Goal: Information Seeking & Learning: Learn about a topic

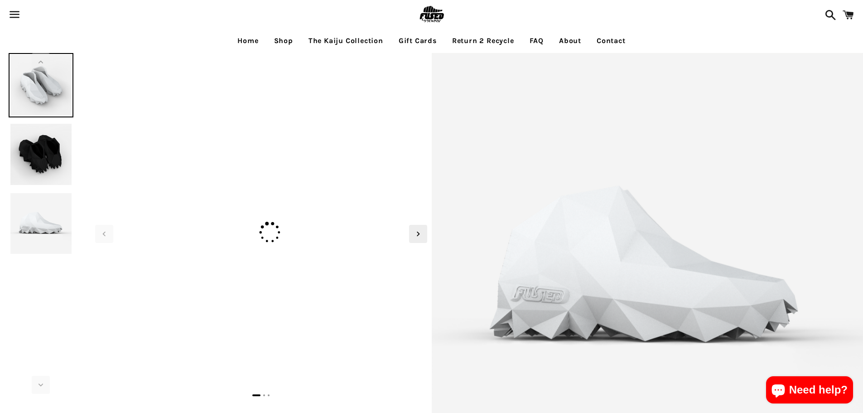
select select "**********"
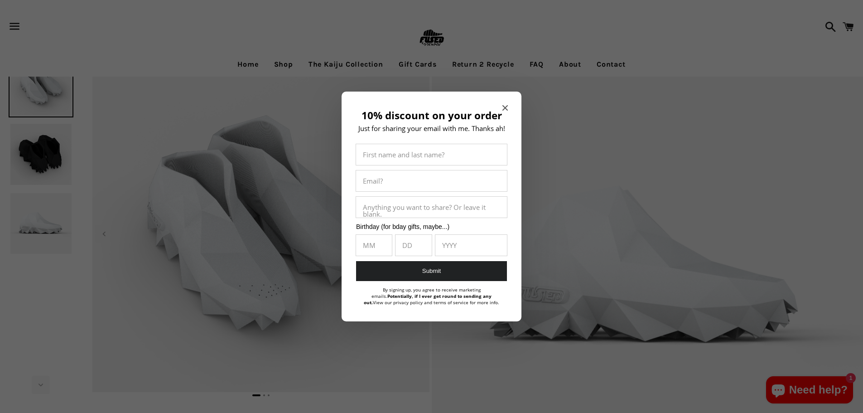
click at [505, 104] on span "Close modal" at bounding box center [505, 107] width 5 height 9
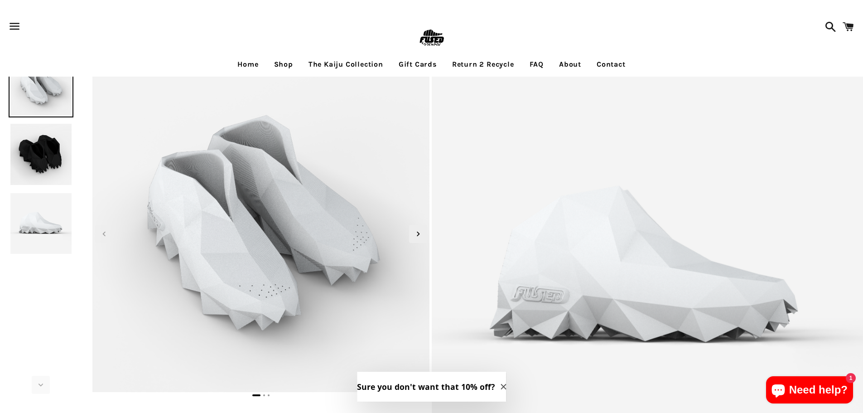
click at [36, 150] on img at bounding box center [41, 154] width 64 height 64
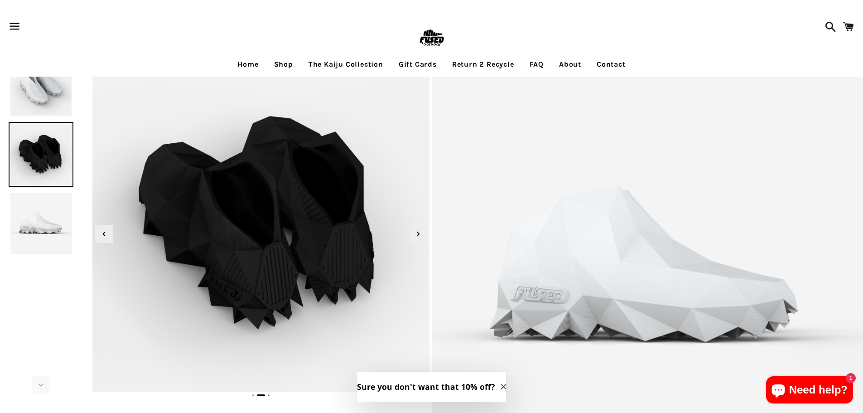
click at [57, 210] on img at bounding box center [41, 223] width 64 height 64
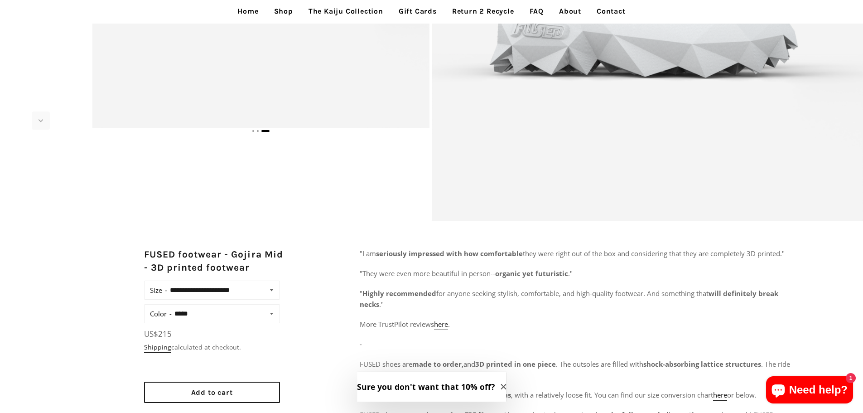
scroll to position [272, 0]
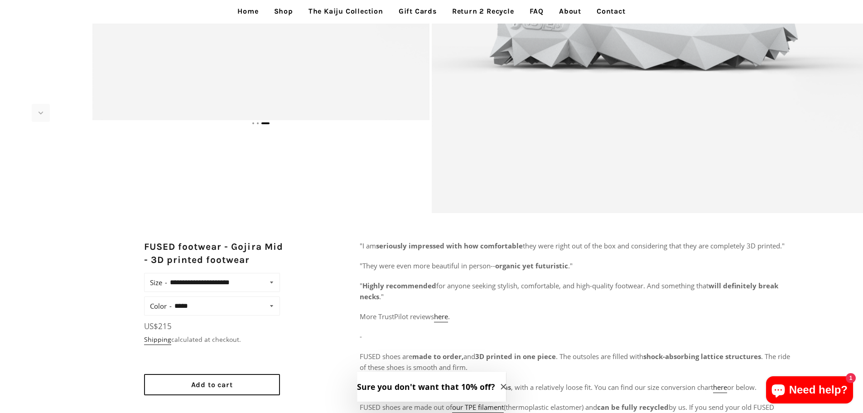
click at [258, 285] on select "**********" at bounding box center [222, 282] width 111 height 13
click at [266, 277] on select "**********" at bounding box center [222, 282] width 111 height 13
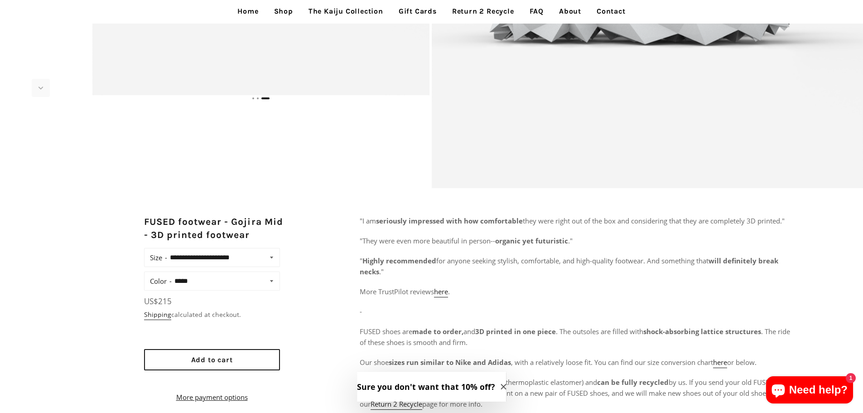
scroll to position [317, 0]
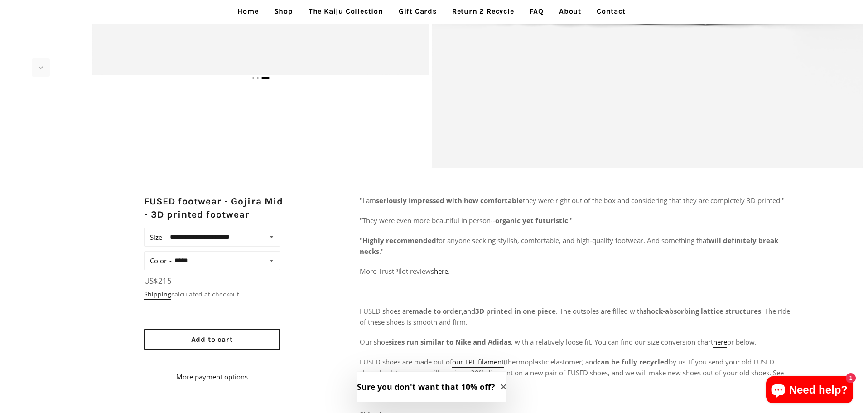
click at [255, 271] on form "**********" at bounding box center [212, 305] width 136 height 155
click at [254, 267] on div "**********" at bounding box center [212, 260] width 136 height 19
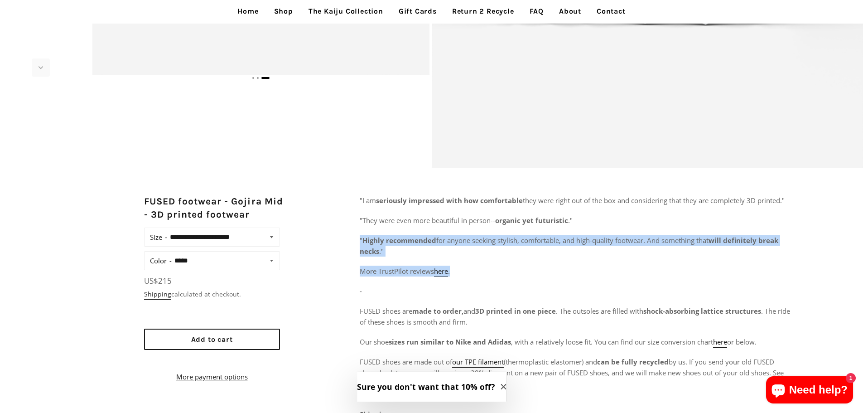
drag, startPoint x: 364, startPoint y: 239, endPoint x: 652, endPoint y: 267, distance: 290.0
click at [652, 267] on div ""I am seriously impressed with how comfortable they were right out of the box a…" at bounding box center [576, 344] width 432 height 299
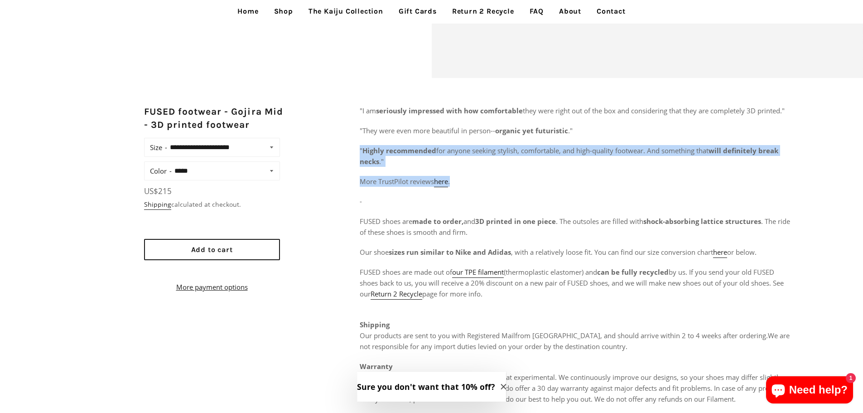
scroll to position [408, 0]
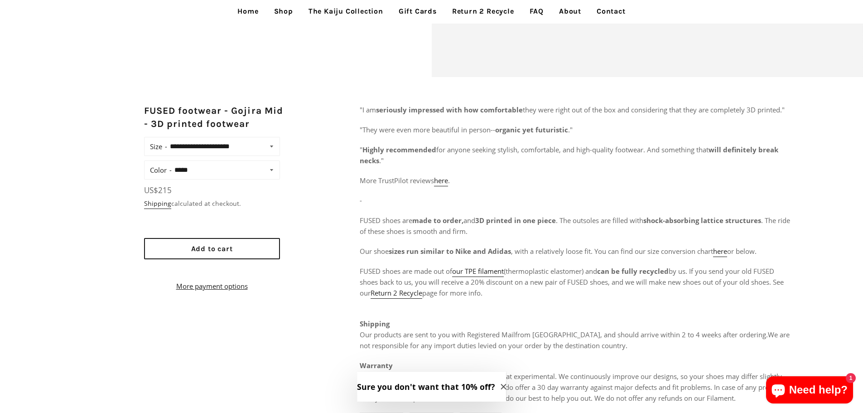
click at [476, 195] on p "-" at bounding box center [576, 200] width 432 height 11
click at [441, 181] on span "here" at bounding box center [441, 180] width 14 height 9
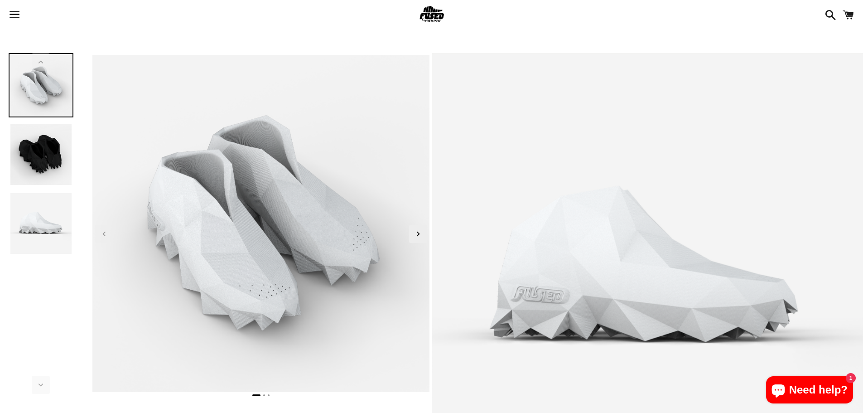
select select "**********"
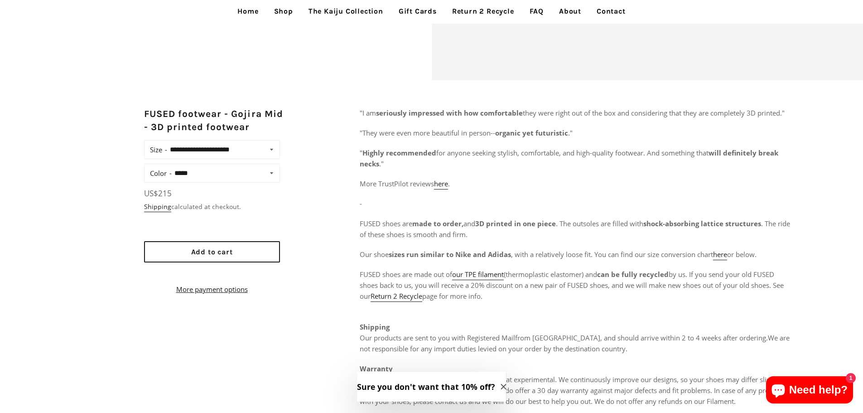
scroll to position [408, 0]
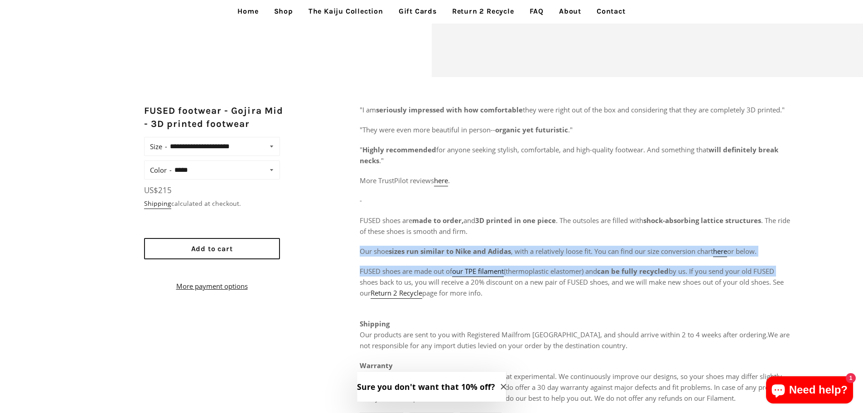
drag, startPoint x: 361, startPoint y: 249, endPoint x: 790, endPoint y: 261, distance: 429.8
click at [790, 261] on div "**********" at bounding box center [431, 275] width 863 height 343
drag, startPoint x: 355, startPoint y: 283, endPoint x: 646, endPoint y: 301, distance: 291.1
click at [638, 294] on div "**********" at bounding box center [431, 275] width 863 height 343
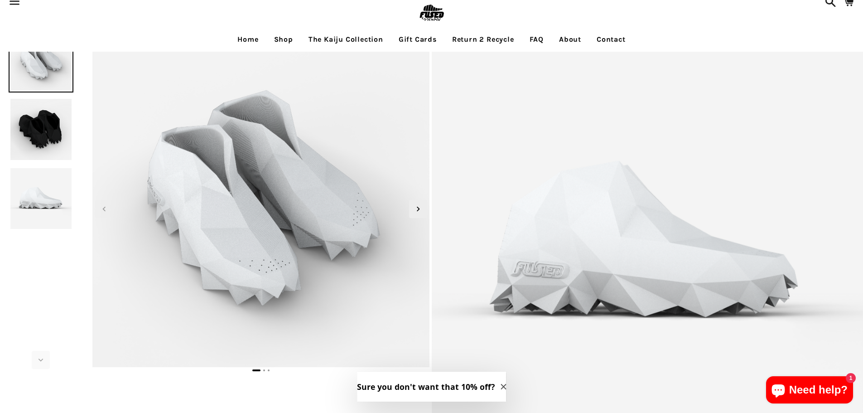
scroll to position [0, 0]
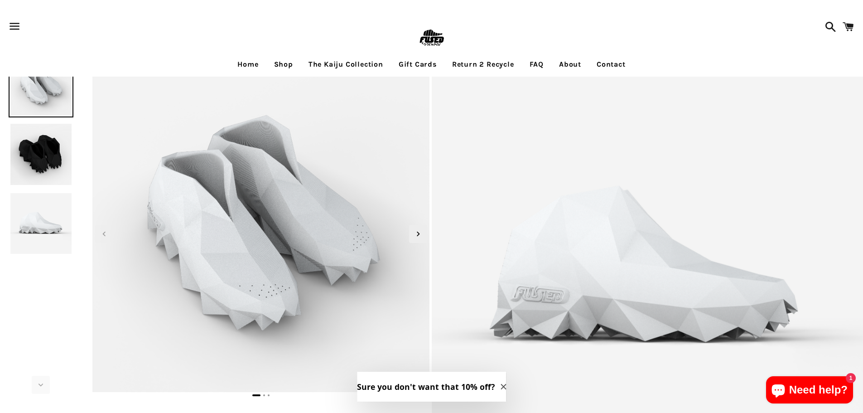
click at [351, 63] on link "The Kaiju Collection" at bounding box center [346, 64] width 88 height 23
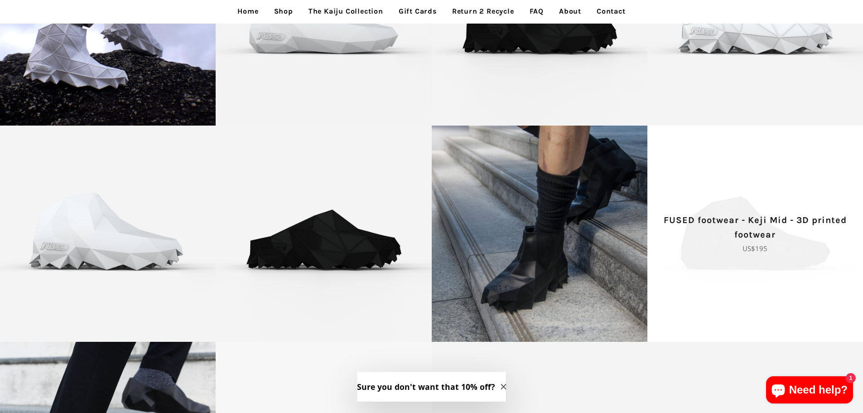
scroll to position [227, 0]
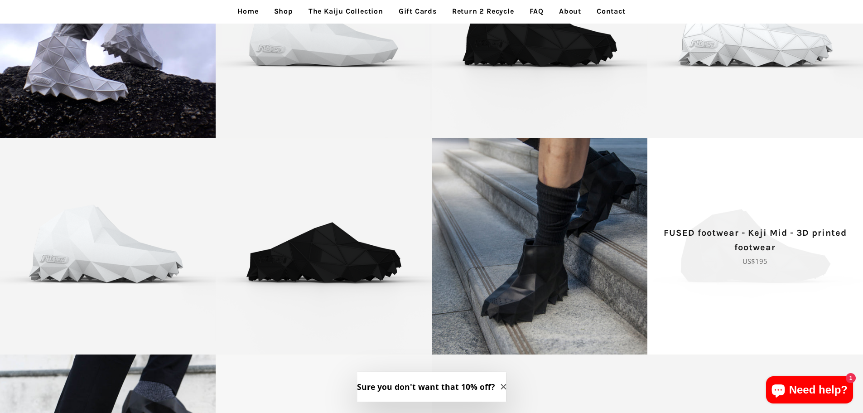
click at [729, 267] on span "FUSED footwear - Keji Mid - 3D printed footwear Regular price US$195" at bounding box center [756, 246] width 216 height 216
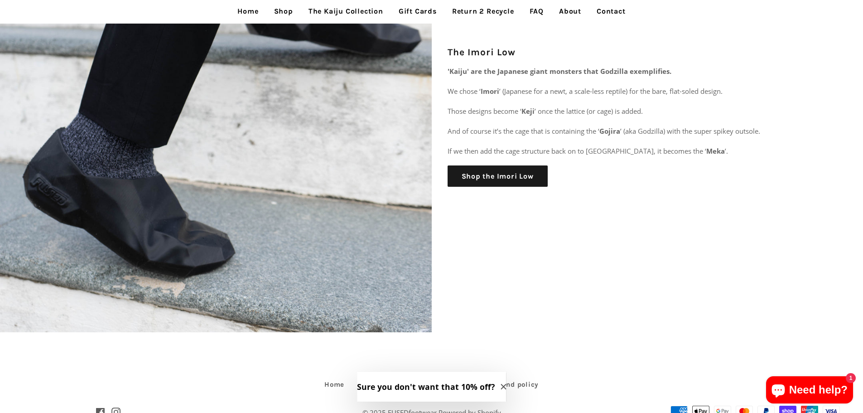
scroll to position [2500, 0]
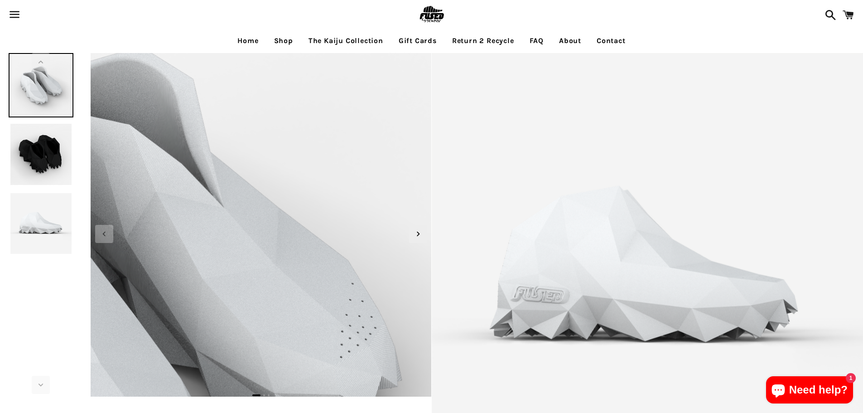
select select "**********"
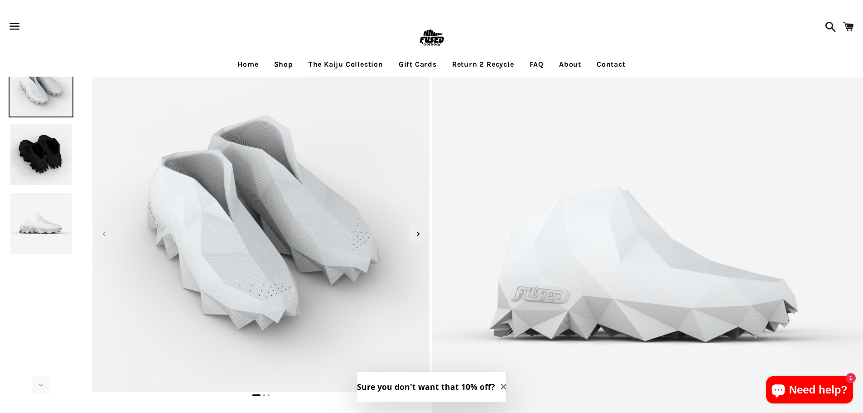
click at [339, 63] on link "The Kaiju Collection" at bounding box center [346, 64] width 88 height 23
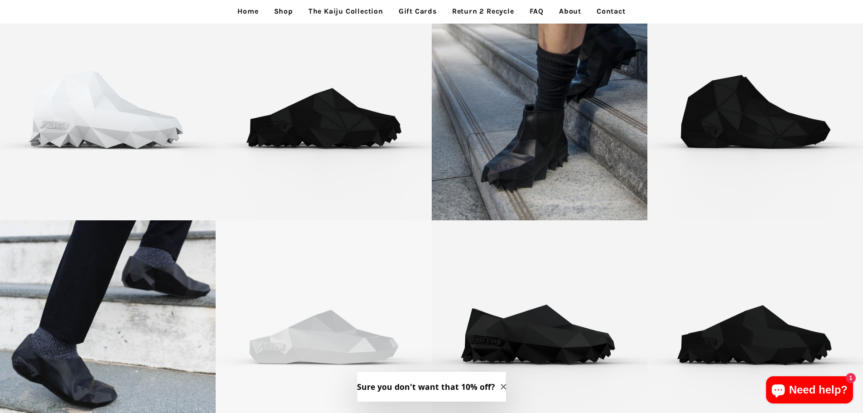
scroll to position [272, 0]
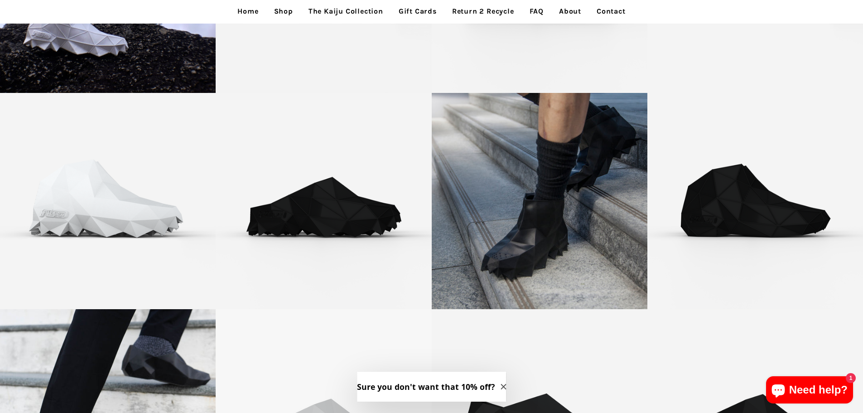
click at [280, 14] on link "Shop" at bounding box center [283, 11] width 33 height 23
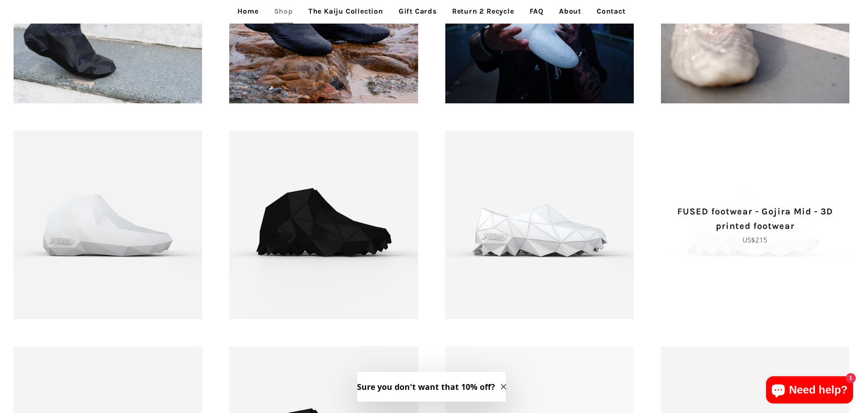
scroll to position [861, 0]
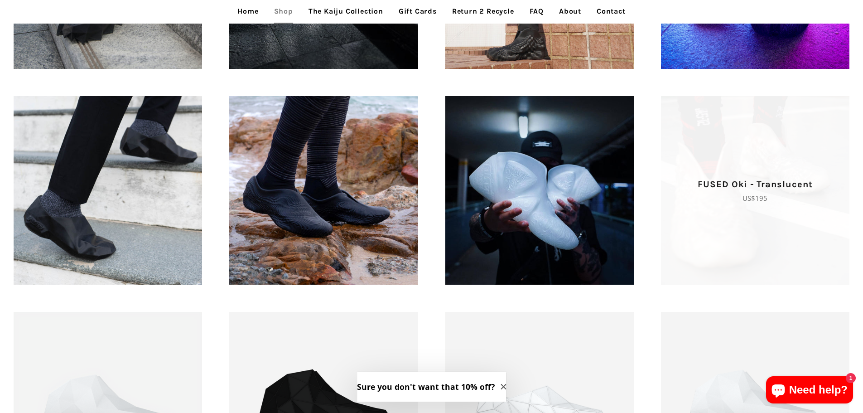
click at [710, 188] on p "FUSED Oki - Translucent" at bounding box center [755, 184] width 157 height 15
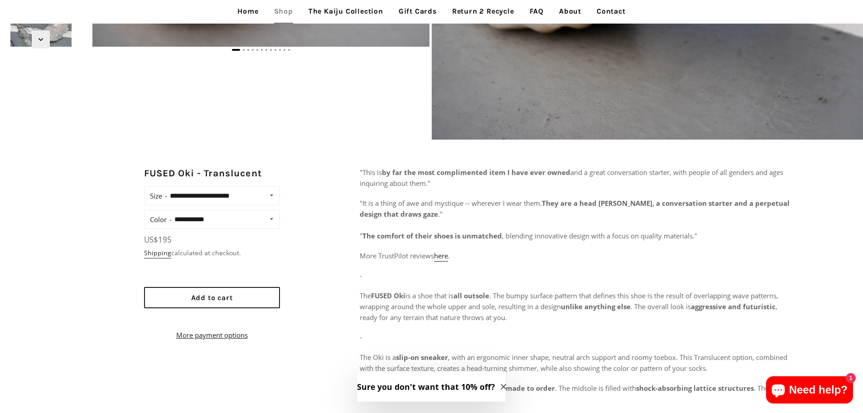
scroll to position [363, 0]
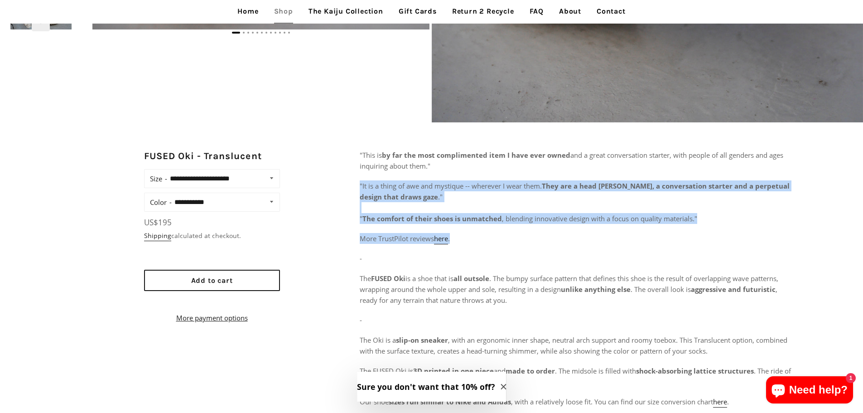
drag, startPoint x: 360, startPoint y: 185, endPoint x: 602, endPoint y: 236, distance: 247.3
click at [602, 236] on div ""This is by far the most complimented item I have ever owned and a great conver…" at bounding box center [576, 352] width 432 height 404
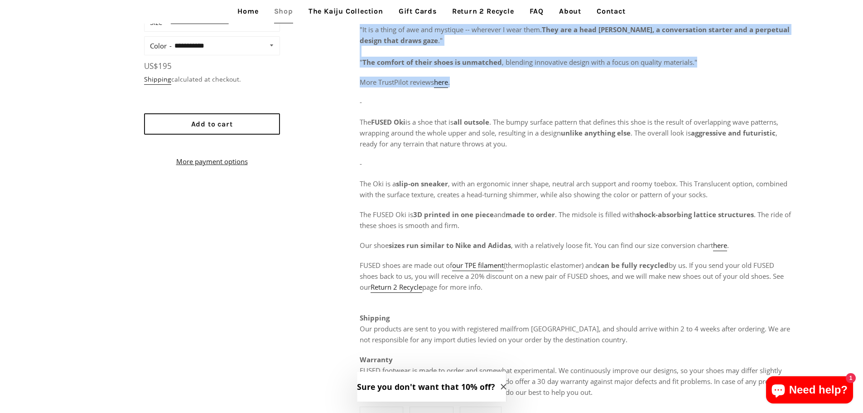
scroll to position [544, 0]
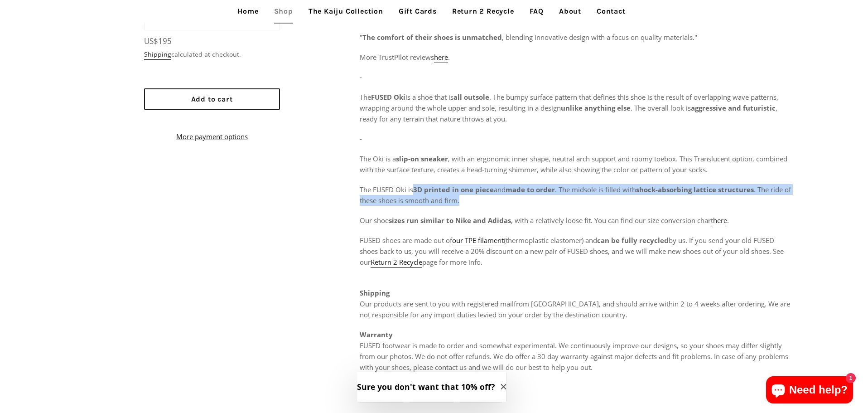
drag, startPoint x: 415, startPoint y: 185, endPoint x: 816, endPoint y: 200, distance: 401.0
click at [820, 199] on div "**********" at bounding box center [431, 192] width 863 height 448
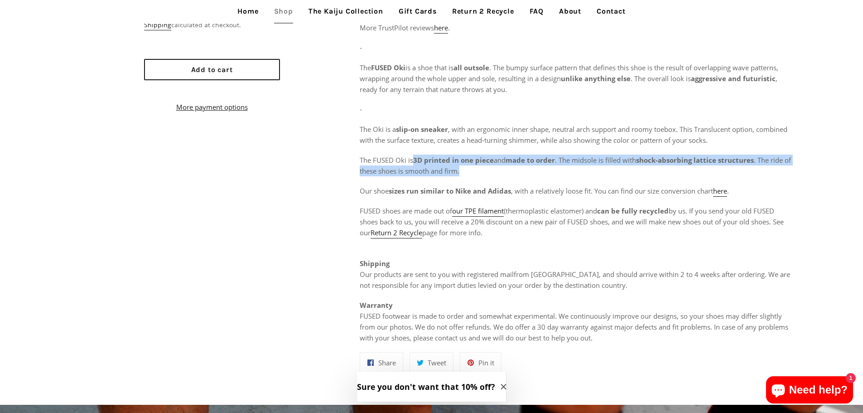
scroll to position [589, 0]
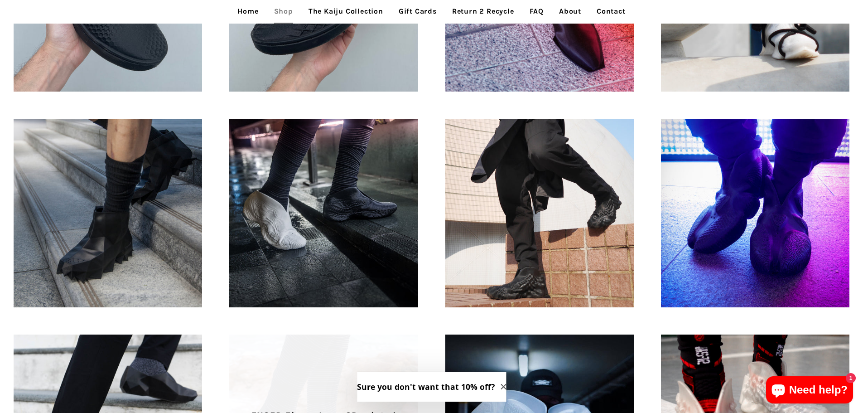
scroll to position [589, 0]
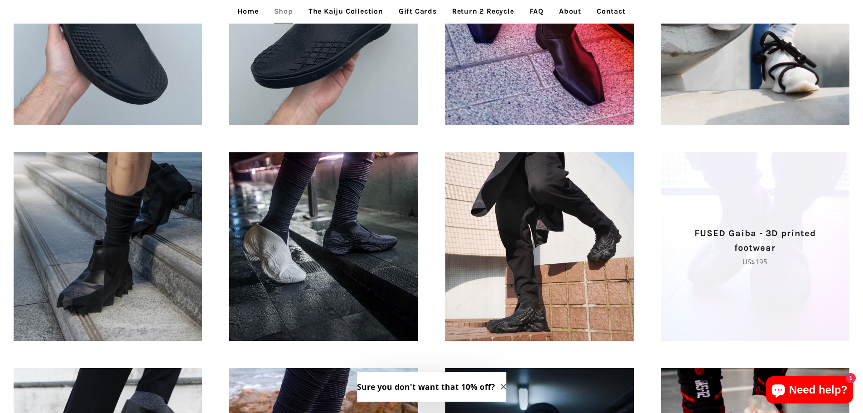
click at [787, 250] on p "FUSED Gaiba - 3D printed footwear" at bounding box center [755, 240] width 157 height 29
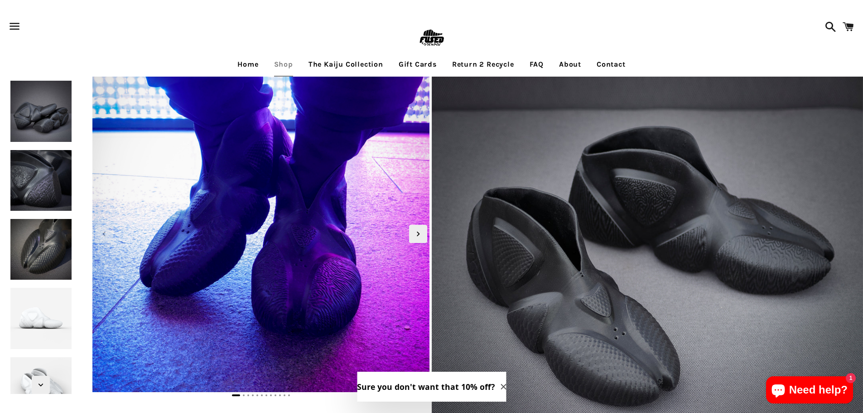
click at [46, 319] on img at bounding box center [41, 318] width 64 height 64
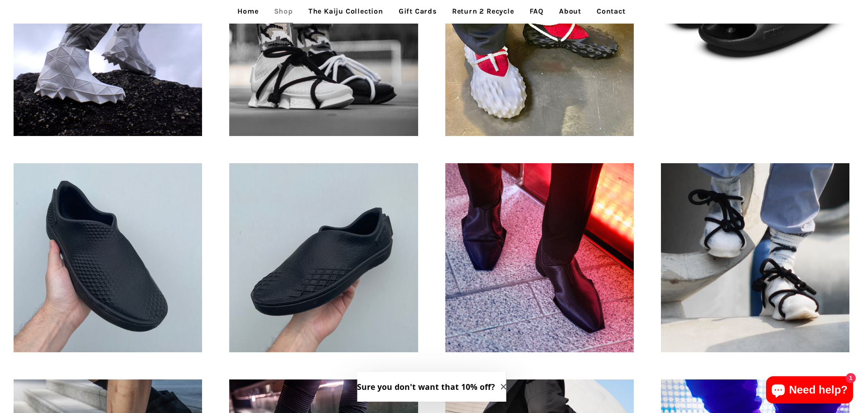
scroll to position [408, 0]
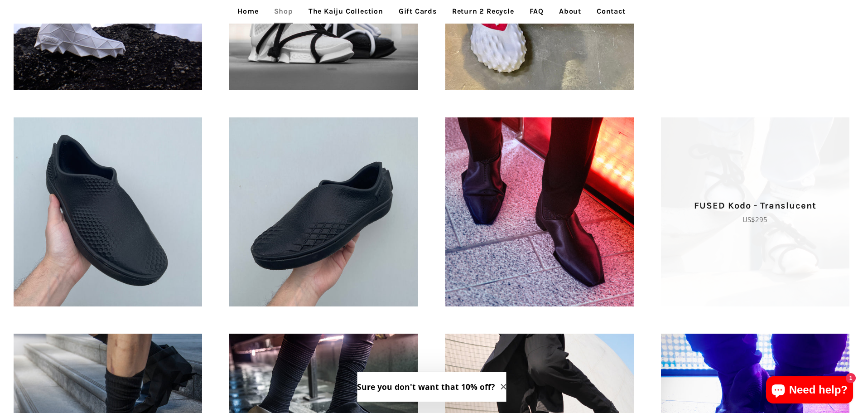
click at [787, 230] on span "FUSED Kodo - Translucent Regular price US$295" at bounding box center [755, 211] width 189 height 189
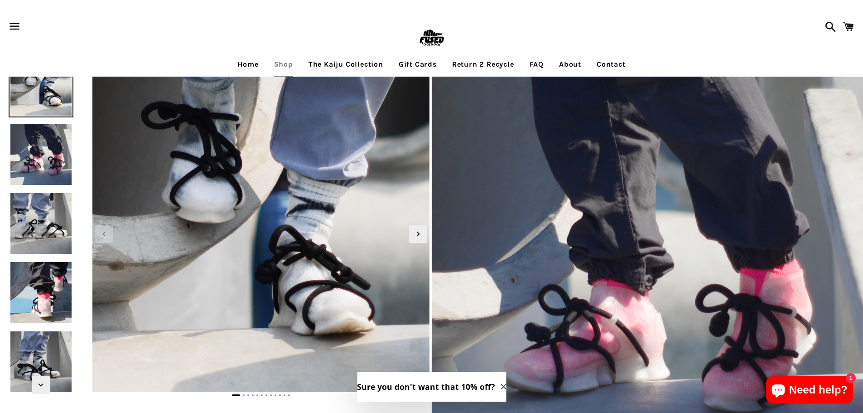
click at [21, 152] on img at bounding box center [41, 154] width 64 height 64
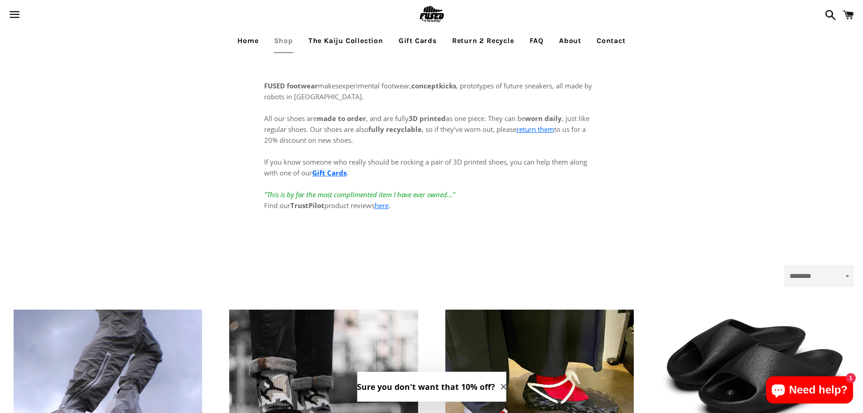
click at [544, 42] on link "FAQ" at bounding box center [537, 40] width 28 height 23
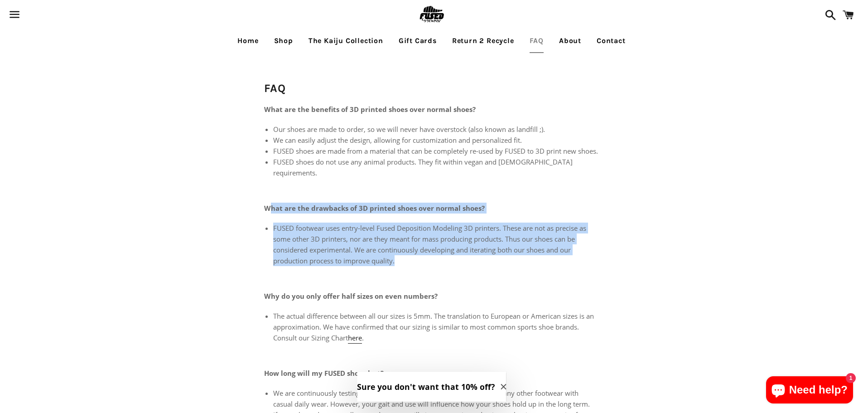
drag, startPoint x: 267, startPoint y: 207, endPoint x: 601, endPoint y: 261, distance: 337.5
click at [601, 261] on div "FAQ What are the benefits of 3D printed shoes over normal shoes? Our shoes are …" at bounding box center [432, 367] width 354 height 628
click at [353, 247] on li "FUSED footwear uses entry-level Fused Deposition Modeling 3D printers. These ar…" at bounding box center [436, 245] width 326 height 44
click at [354, 247] on li "FUSED footwear uses entry-level Fused Deposition Modeling 3D printers. These ar…" at bounding box center [436, 245] width 326 height 44
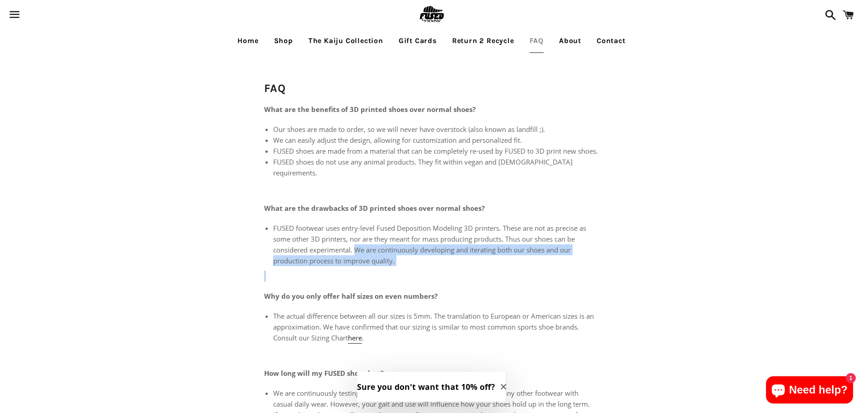
drag, startPoint x: 358, startPoint y: 246, endPoint x: 535, endPoint y: 267, distance: 178.4
click at [535, 267] on div "What are the benefits of 3D printed shoes over normal shoes? Our shoes are made…" at bounding box center [431, 372] width 335 height 537
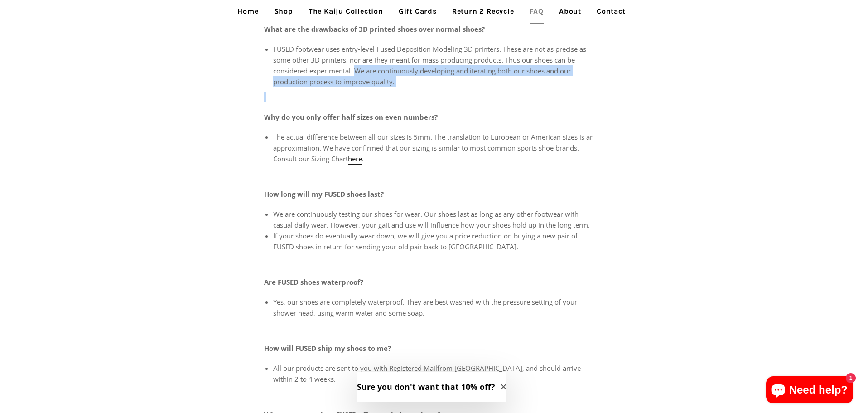
scroll to position [181, 0]
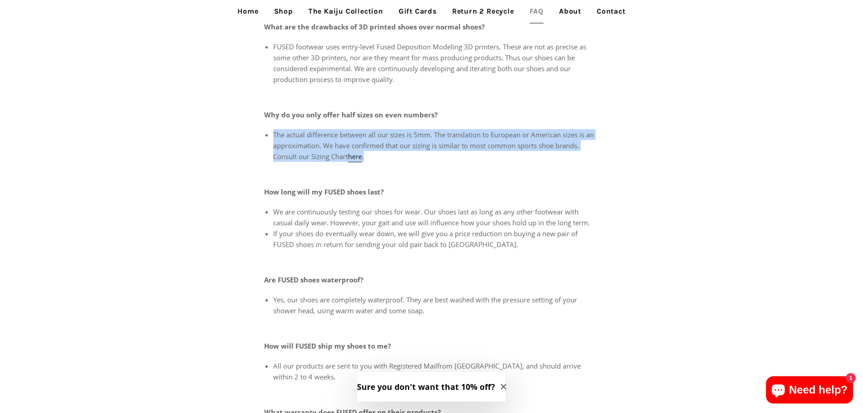
drag, startPoint x: 274, startPoint y: 134, endPoint x: 617, endPoint y: 155, distance: 343.3
click at [617, 155] on main "FAQ What are the benefits of 3D printed shoes over normal shoes? Our shoes are …" at bounding box center [431, 186] width 863 height 628
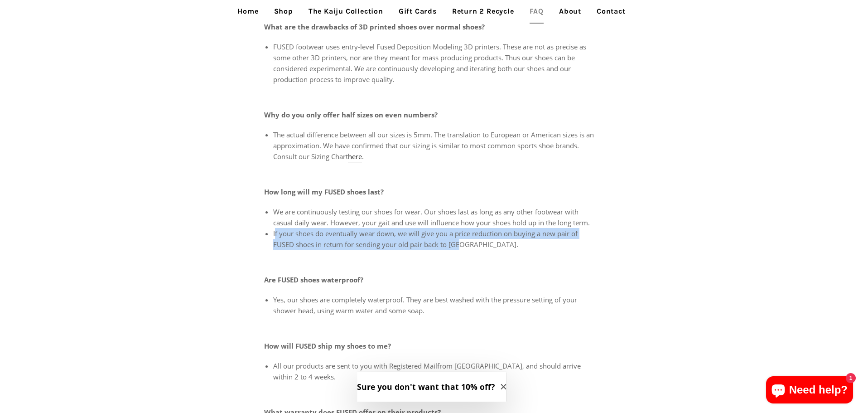
drag, startPoint x: 275, startPoint y: 232, endPoint x: 556, endPoint y: 246, distance: 280.9
click at [554, 242] on li "If your shoes do eventually wear down, we will give you a price reduction on bu…" at bounding box center [436, 239] width 326 height 22
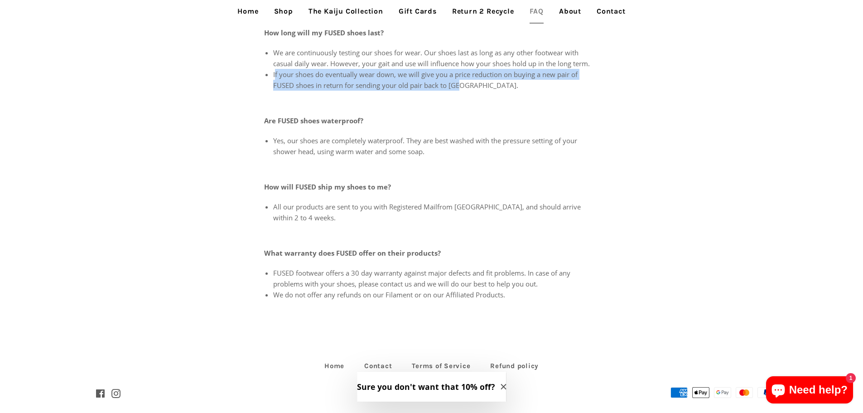
scroll to position [351, 0]
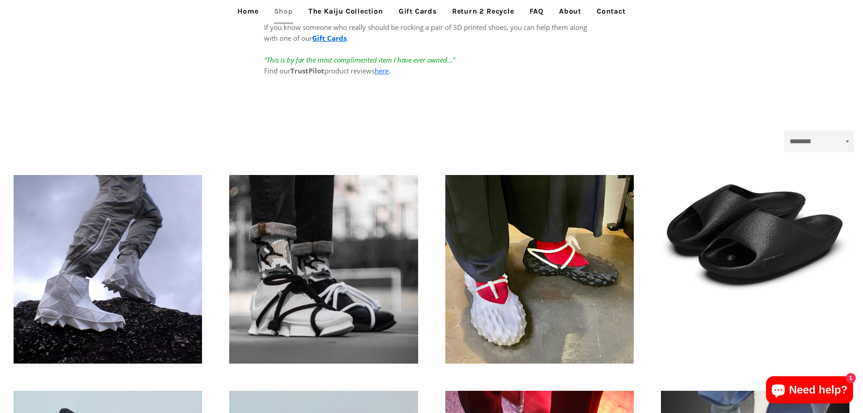
scroll to position [91, 0]
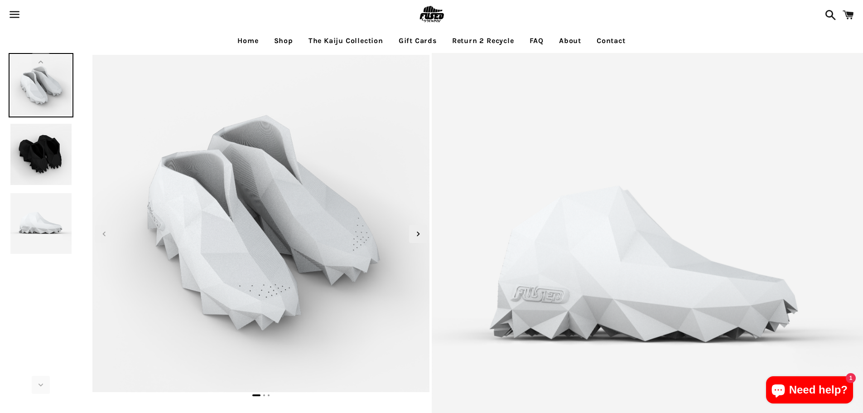
select select "**********"
